Goal: Task Accomplishment & Management: Manage account settings

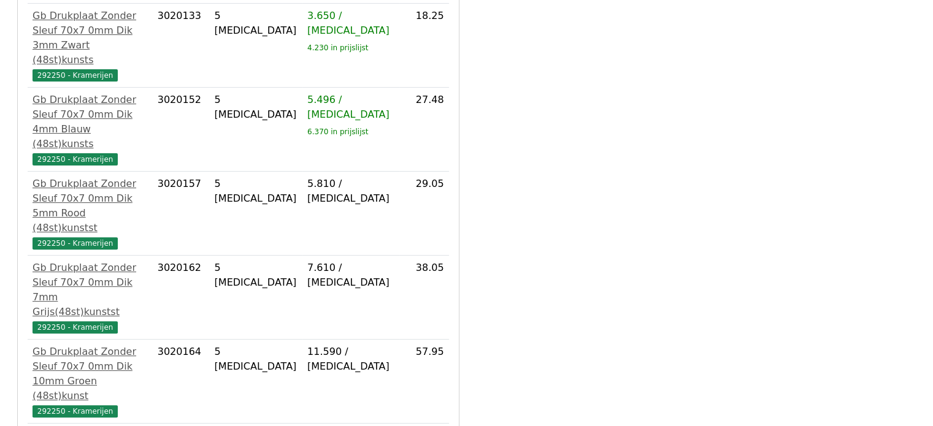
scroll to position [504, 0]
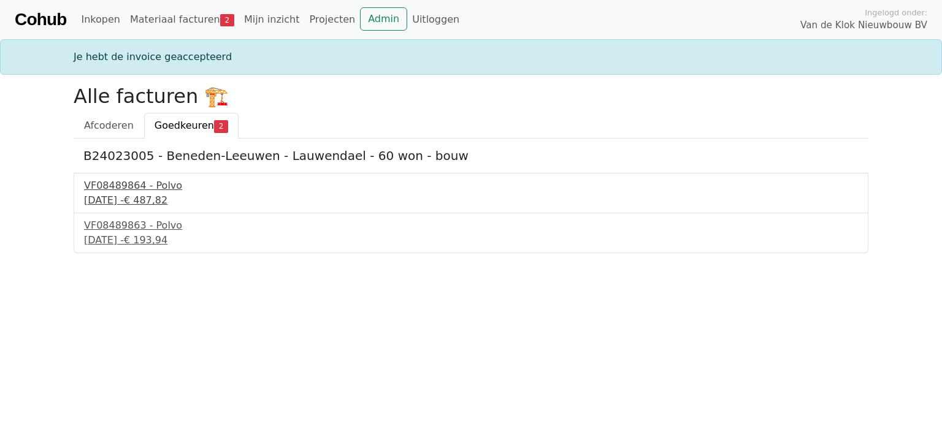
click at [140, 206] on div "15 september 2025 - € 487,82" at bounding box center [471, 200] width 774 height 15
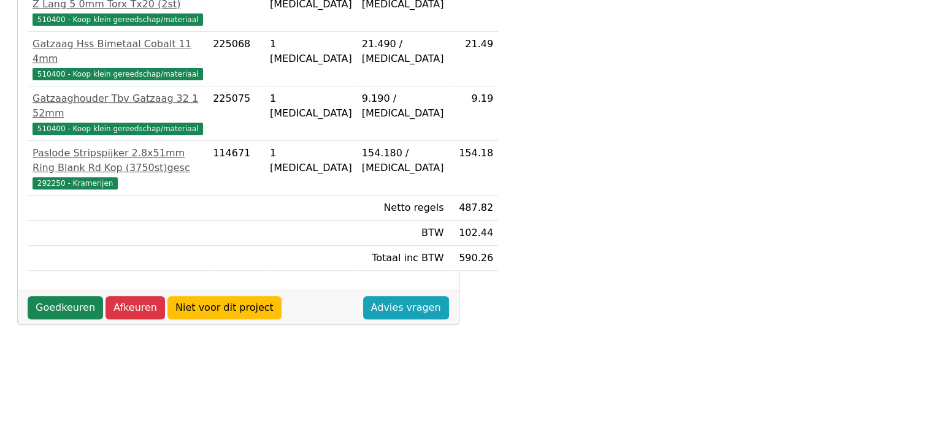
scroll to position [483, 0]
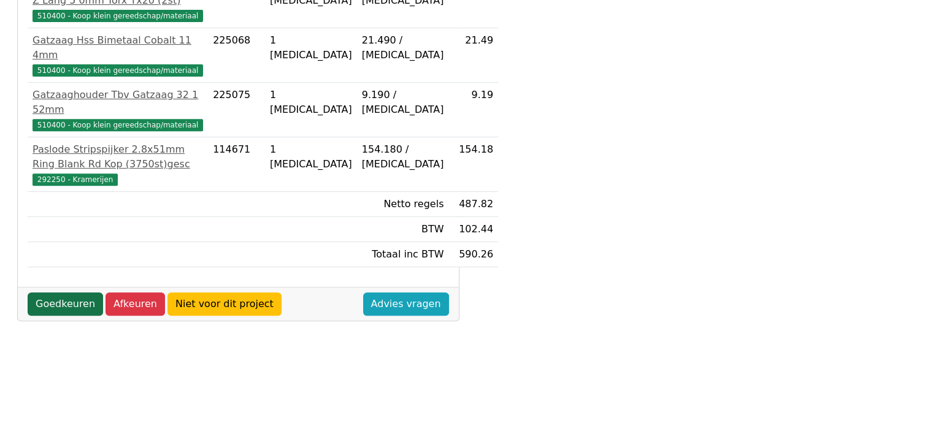
click at [71, 293] on link "Goedkeuren" at bounding box center [65, 304] width 75 height 23
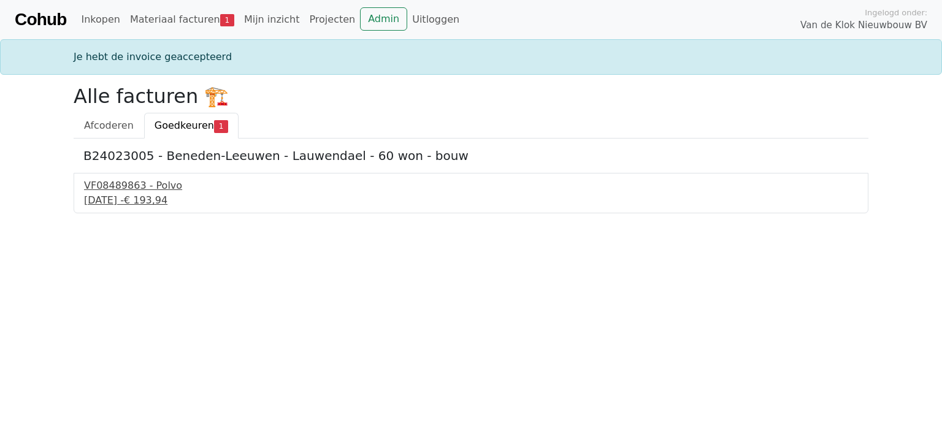
click at [90, 184] on div "VF08489863 - Polvo" at bounding box center [471, 186] width 774 height 15
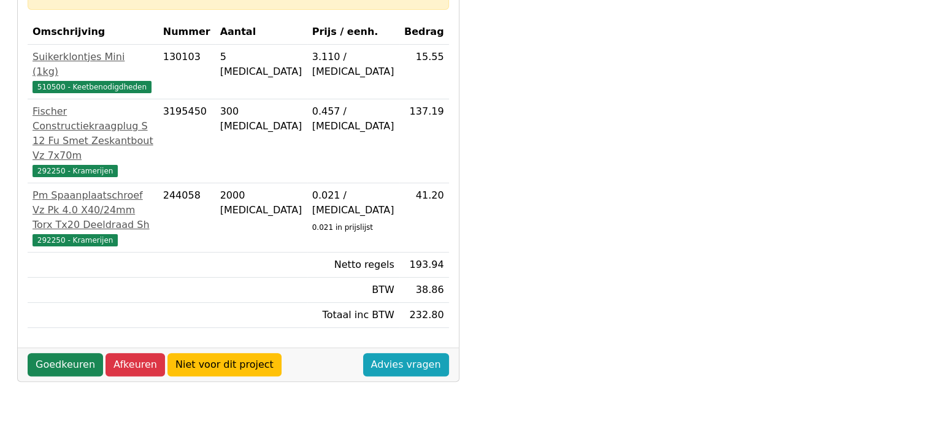
scroll to position [483, 0]
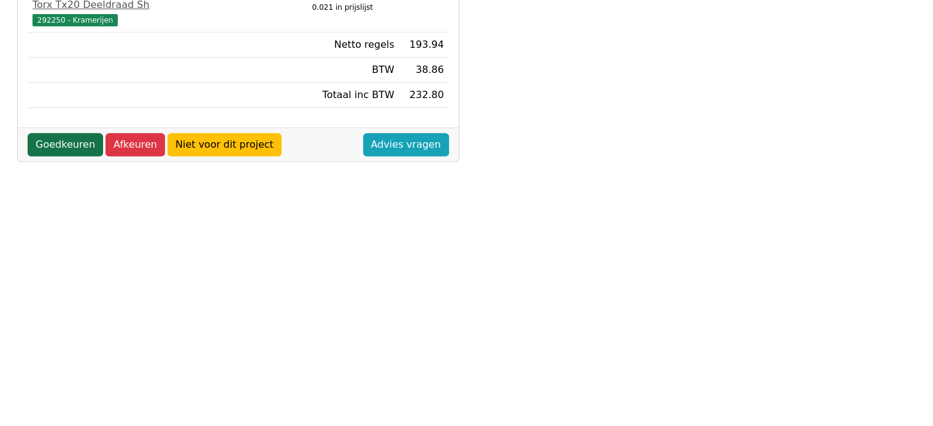
click at [77, 153] on link "Goedkeuren" at bounding box center [65, 144] width 75 height 23
